Goal: Task Accomplishment & Management: Manage account settings

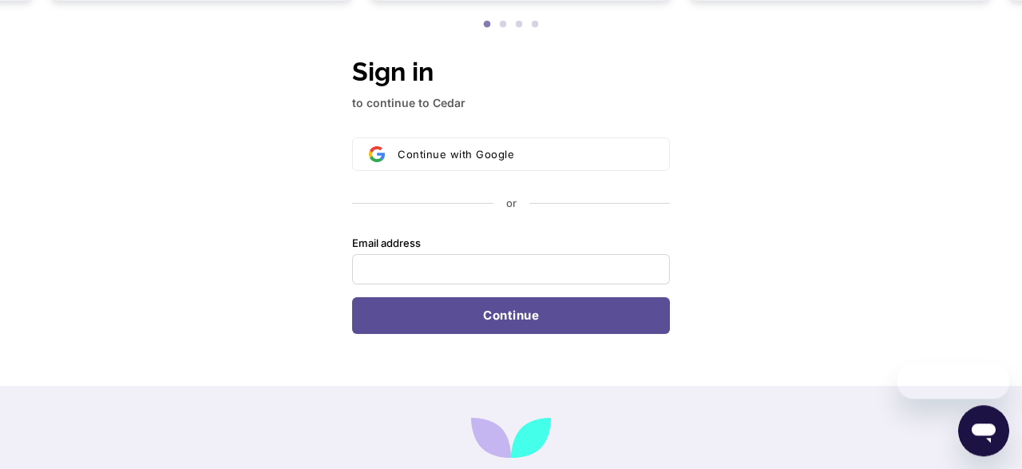
scroll to position [303, 0]
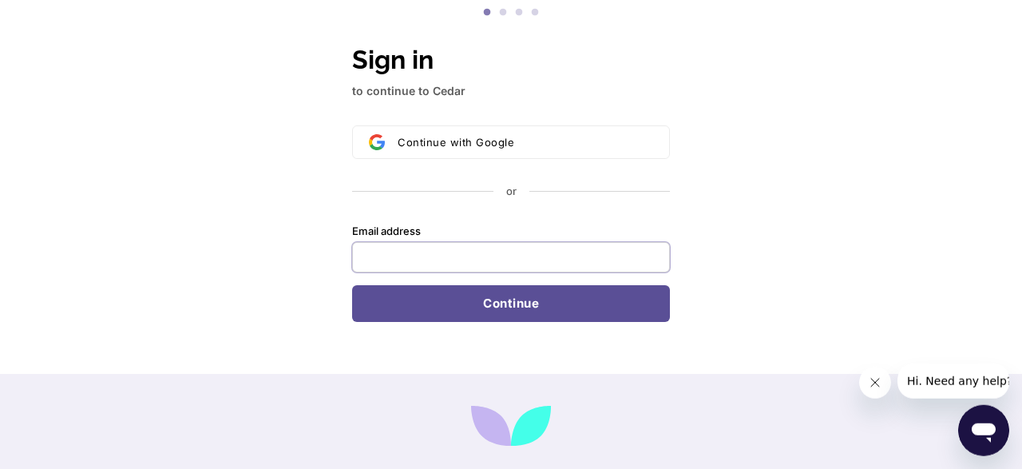
click at [371, 251] on input "Email address" at bounding box center [511, 257] width 318 height 30
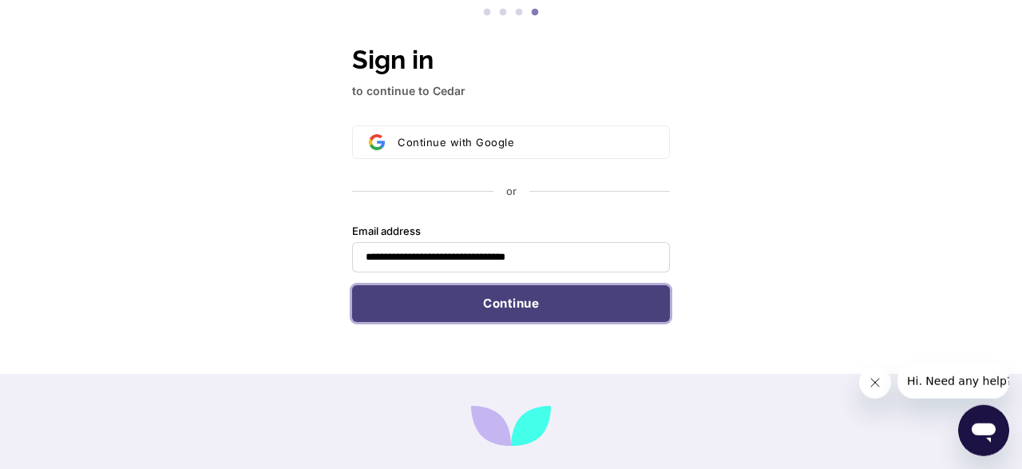
click at [424, 309] on button "Continue" at bounding box center [511, 303] width 318 height 37
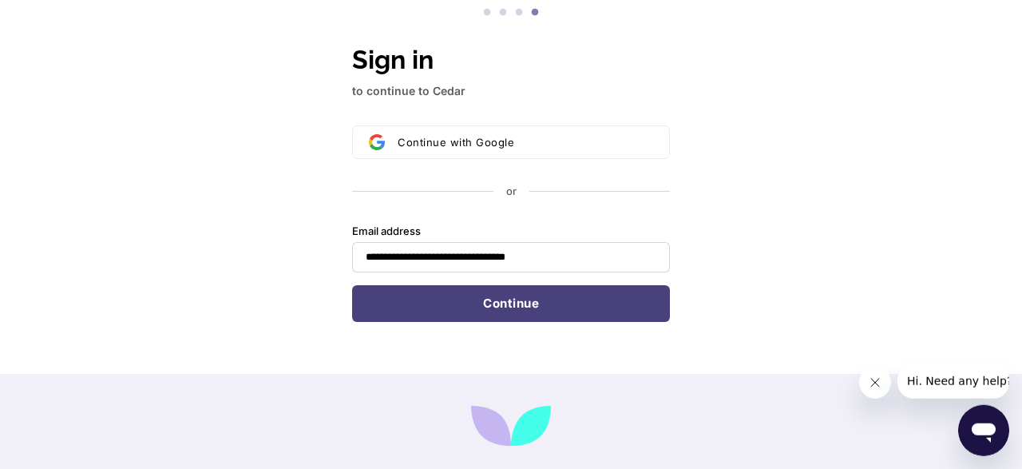
type input "**********"
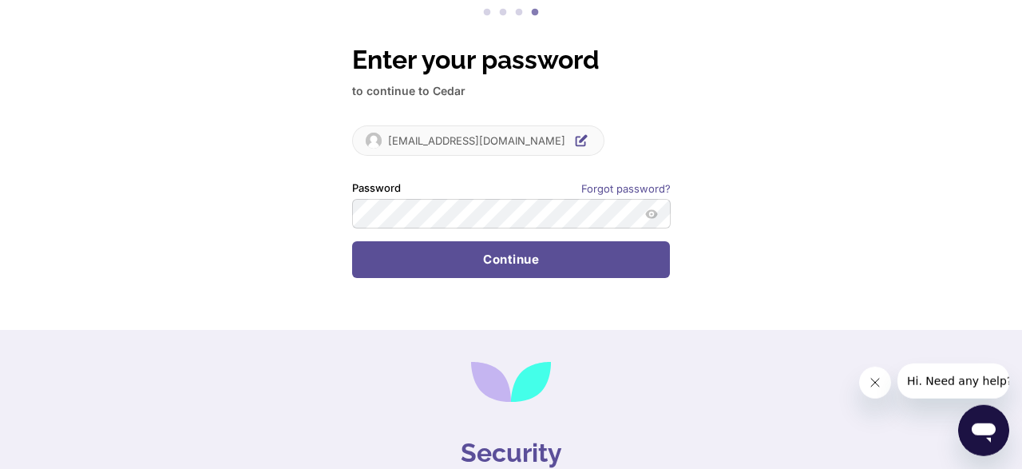
click at [352, 181] on button "submit" at bounding box center [353, 182] width 3 height 3
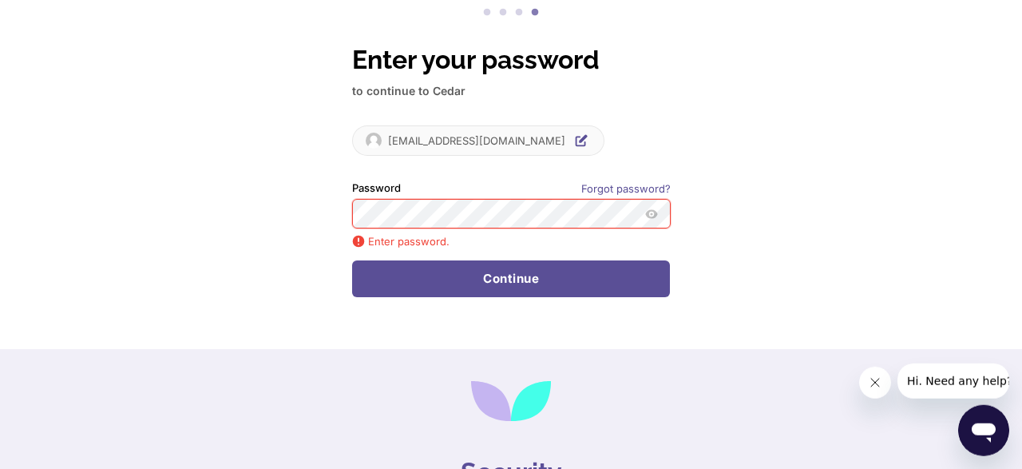
click at [352, 181] on button "submit" at bounding box center [353, 182] width 3 height 3
click at [470, 228] on div "Password is incorrect. Try again, or use another method. Enter password." at bounding box center [511, 237] width 319 height 19
click at [657, 219] on button "Show password" at bounding box center [651, 213] width 19 height 19
click at [660, 219] on button "Hide password" at bounding box center [651, 213] width 19 height 19
click at [352, 181] on button "submit" at bounding box center [353, 182] width 3 height 3
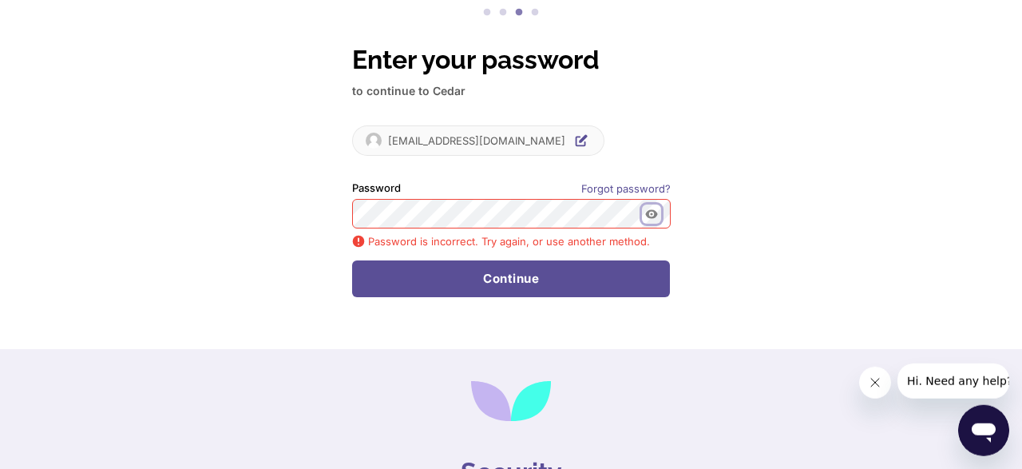
click at [655, 220] on button "Show password" at bounding box center [651, 213] width 19 height 19
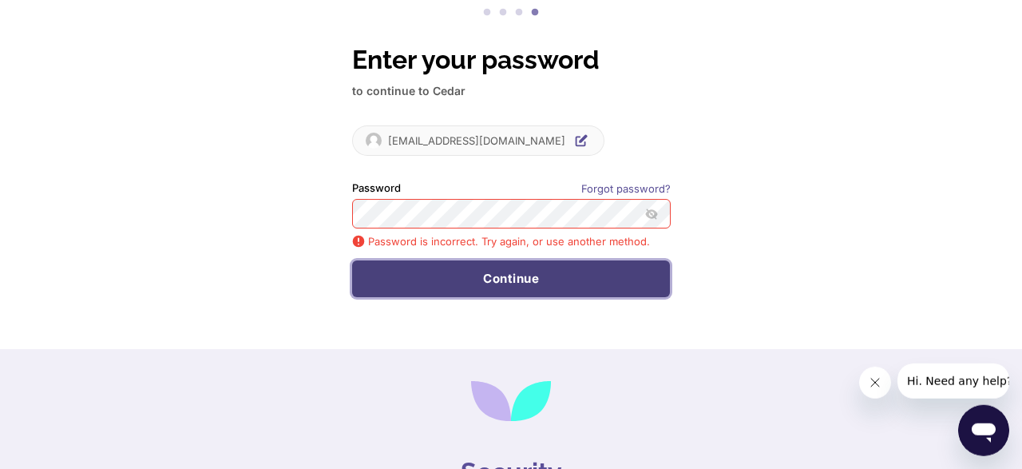
click at [558, 276] on button "Continue" at bounding box center [511, 278] width 318 height 37
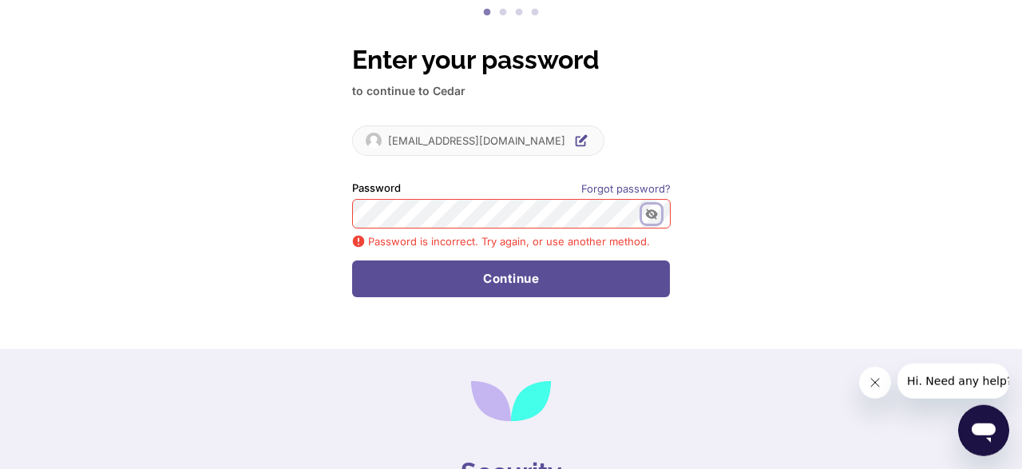
click at [659, 220] on button "Hide password" at bounding box center [651, 213] width 19 height 19
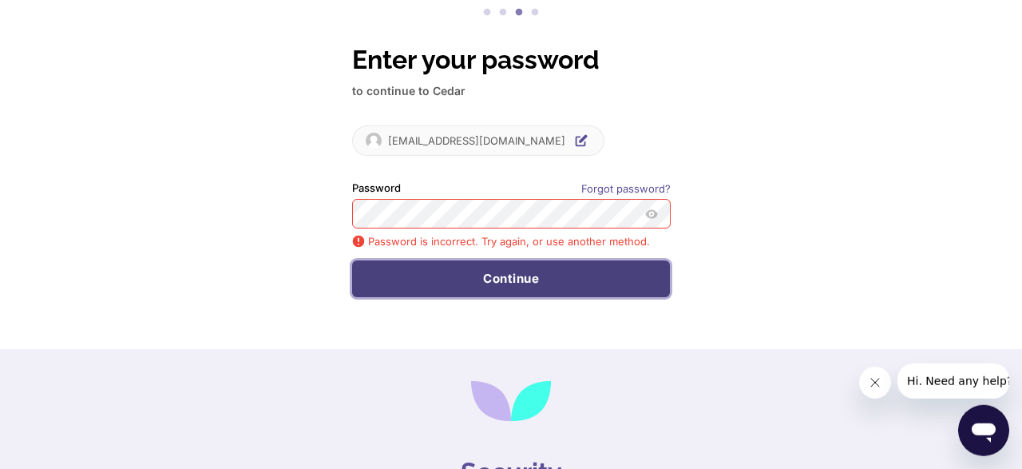
click at [533, 283] on button "Continue" at bounding box center [511, 278] width 318 height 37
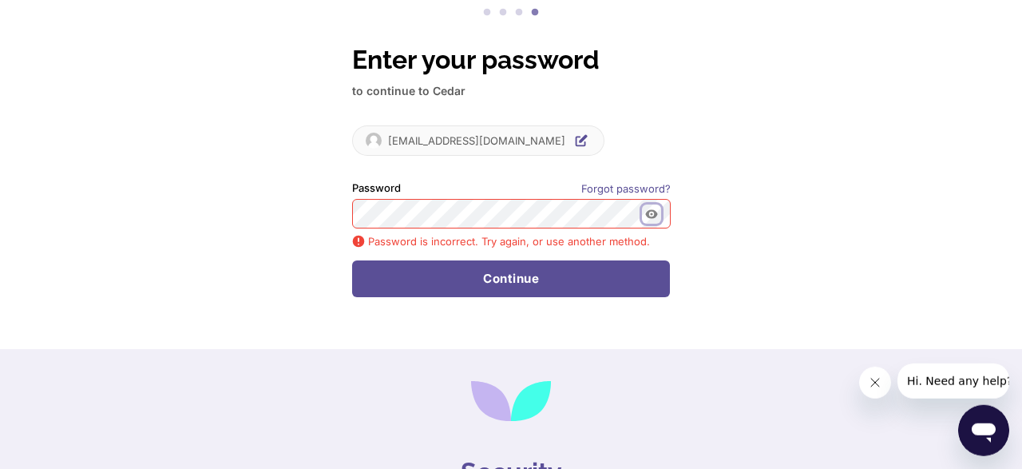
click at [652, 216] on icon "Show password" at bounding box center [651, 213] width 12 height 9
click at [654, 217] on icon "Hide password" at bounding box center [651, 214] width 13 height 13
click at [650, 210] on icon "Show password" at bounding box center [651, 213] width 12 height 9
click at [438, 228] on div "Password is incorrect. Try again, or use another method. Enter password." at bounding box center [511, 237] width 319 height 19
click at [352, 181] on button "submit" at bounding box center [353, 182] width 3 height 3
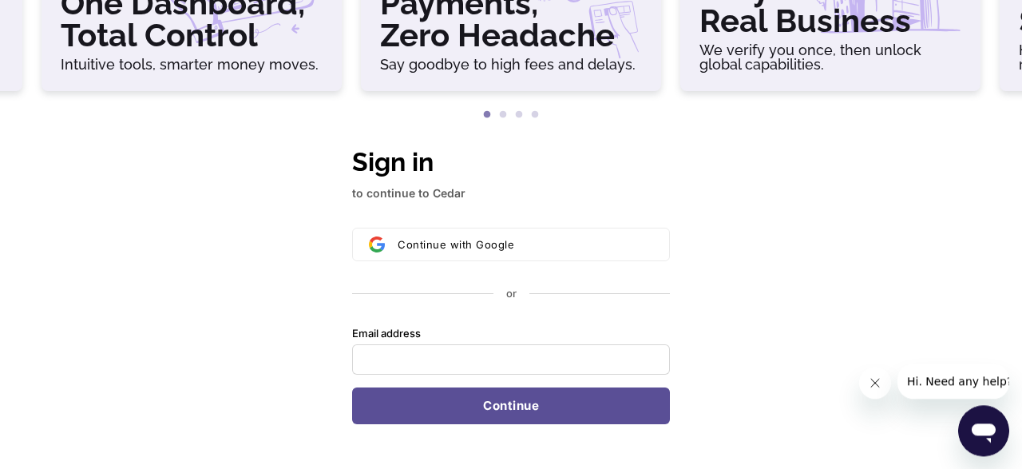
scroll to position [205, 0]
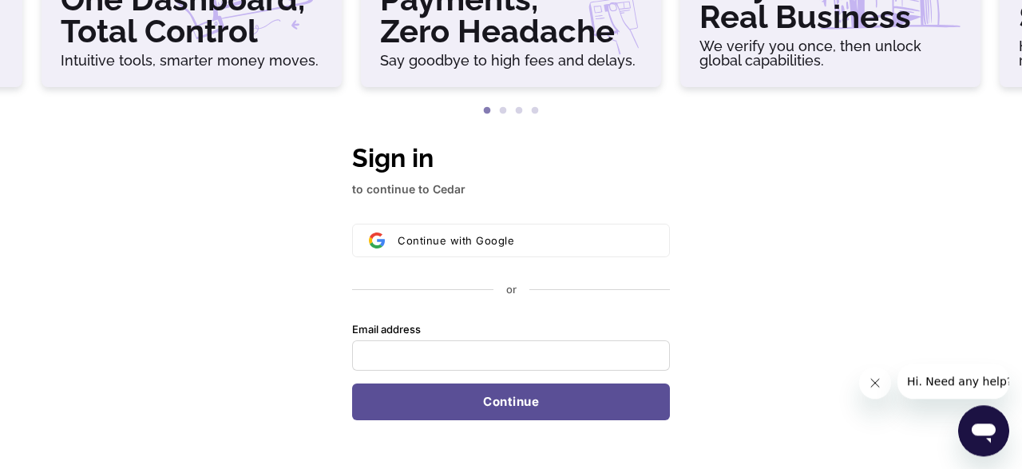
click at [168, 250] on div "Sign in to continue to Cedar Continue with Google or Email address Password Con…" at bounding box center [511, 305] width 1022 height 334
